Goal: Check status: Check status

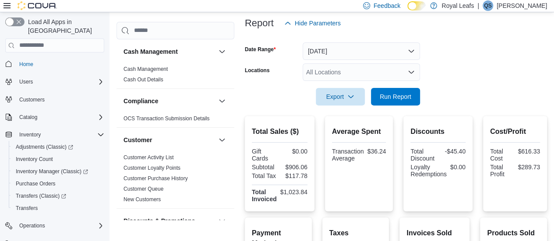
scroll to position [560, 0]
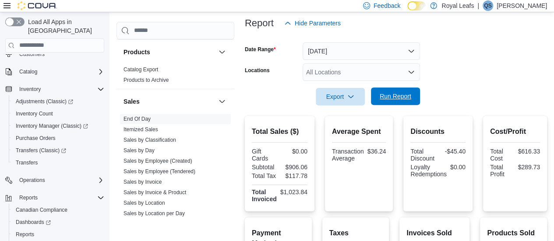
click at [399, 99] on span "Run Report" at bounding box center [396, 96] width 32 height 9
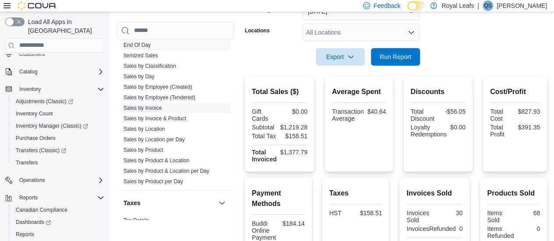
scroll to position [661, 0]
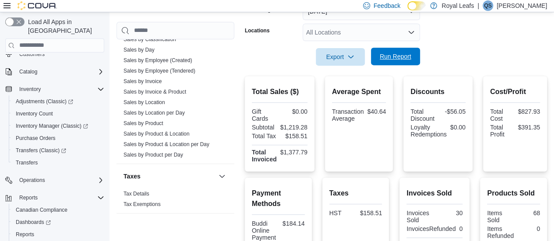
click at [398, 55] on span "Run Report" at bounding box center [396, 56] width 32 height 9
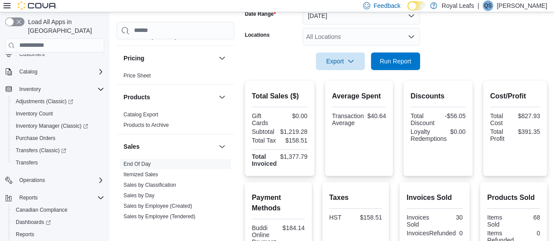
scroll to position [146, 0]
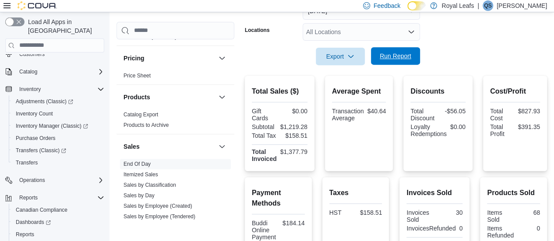
click at [401, 53] on span "Run Report" at bounding box center [396, 56] width 32 height 9
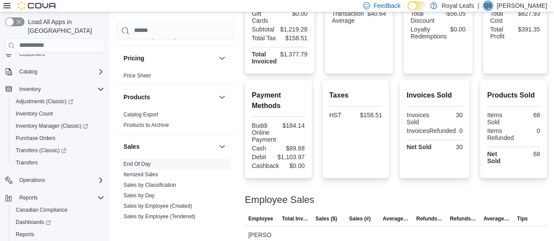
scroll to position [292, 0]
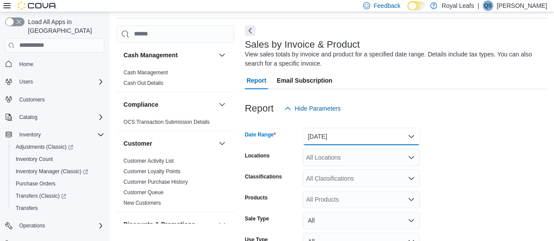
click at [345, 135] on button "Yesterday" at bounding box center [361, 137] width 117 height 18
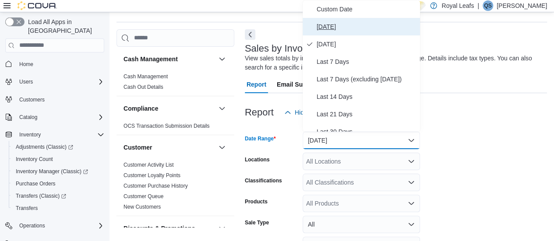
click at [329, 24] on span "Today" at bounding box center [367, 26] width 100 height 11
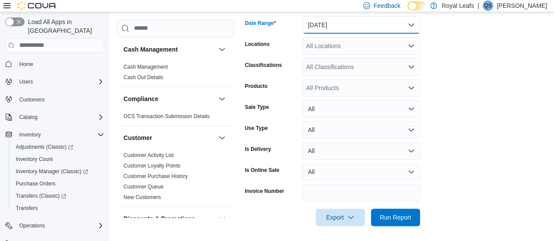
scroll to position [143, 0]
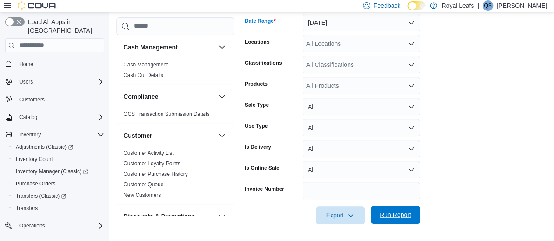
click at [395, 219] on span "Run Report" at bounding box center [395, 215] width 39 height 18
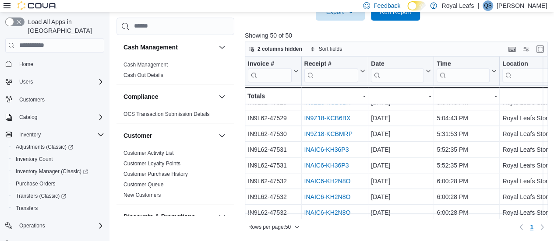
scroll to position [677, 0]
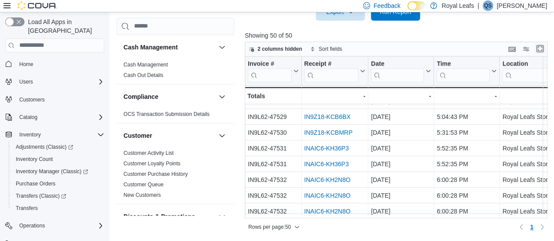
click at [544, 46] on button "Enter fullscreen" at bounding box center [540, 48] width 11 height 11
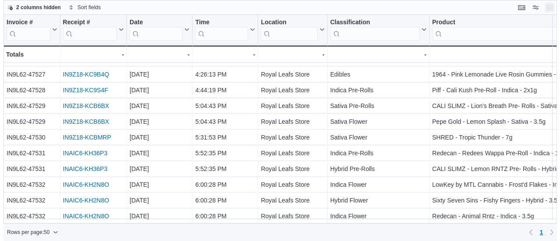
scroll to position [631, 0]
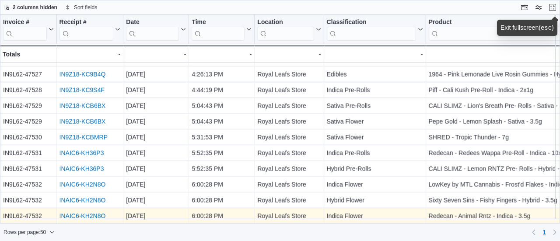
click at [90, 213] on link "INAIC6-KH2N8O" at bounding box center [83, 216] width 46 height 7
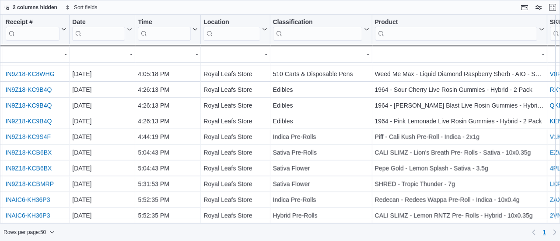
scroll to position [580, 24]
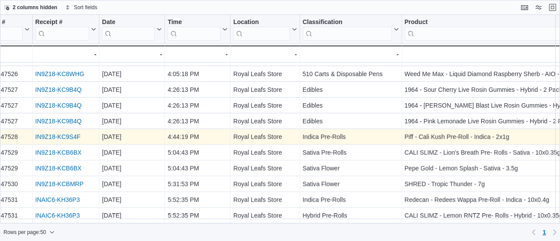
click at [56, 134] on link "IN9Z18-KC9S4F" at bounding box center [57, 137] width 45 height 7
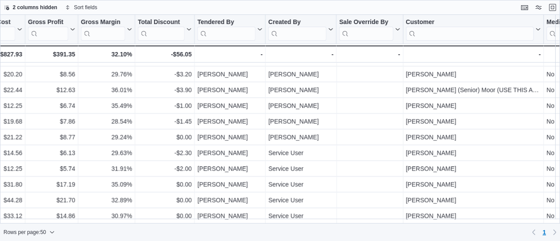
scroll to position [631, 1071]
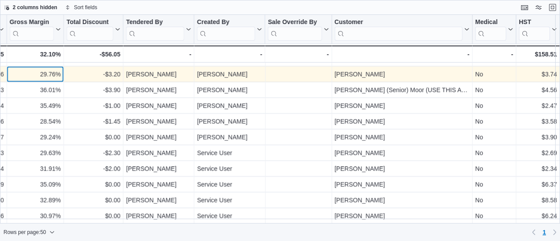
click at [35, 70] on div "29.76%" at bounding box center [35, 74] width 51 height 11
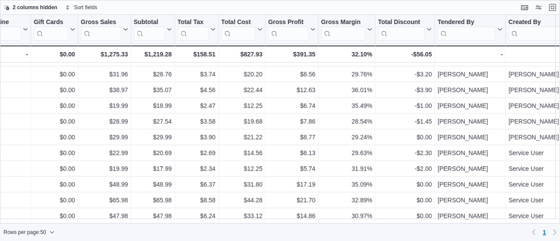
scroll to position [630, 749]
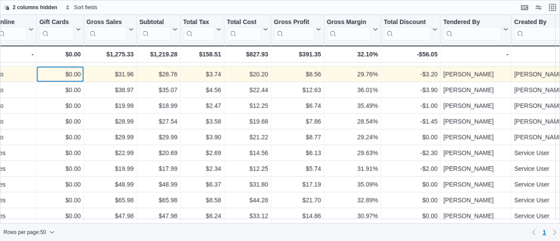
click at [70, 69] on div "$0.00" at bounding box center [60, 74] width 42 height 11
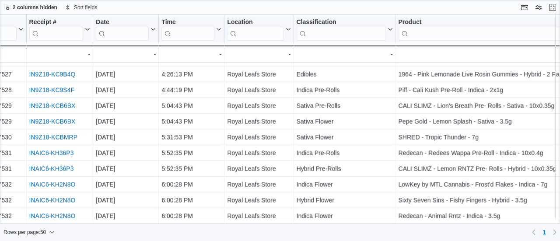
scroll to position [630, 29]
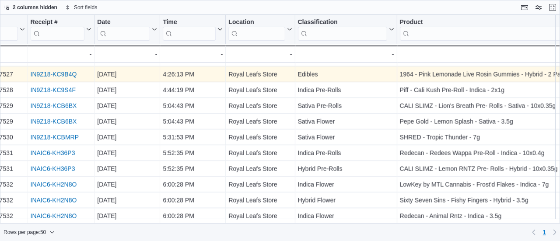
click at [61, 71] on link "IN9Z18-KC9B4Q" at bounding box center [54, 74] width 46 height 7
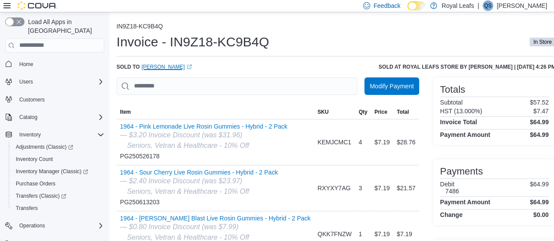
click at [173, 65] on link "Beverley Macheli (opens in a new tab or window)" at bounding box center [166, 66] width 50 height 7
